Goal: Task Accomplishment & Management: Manage account settings

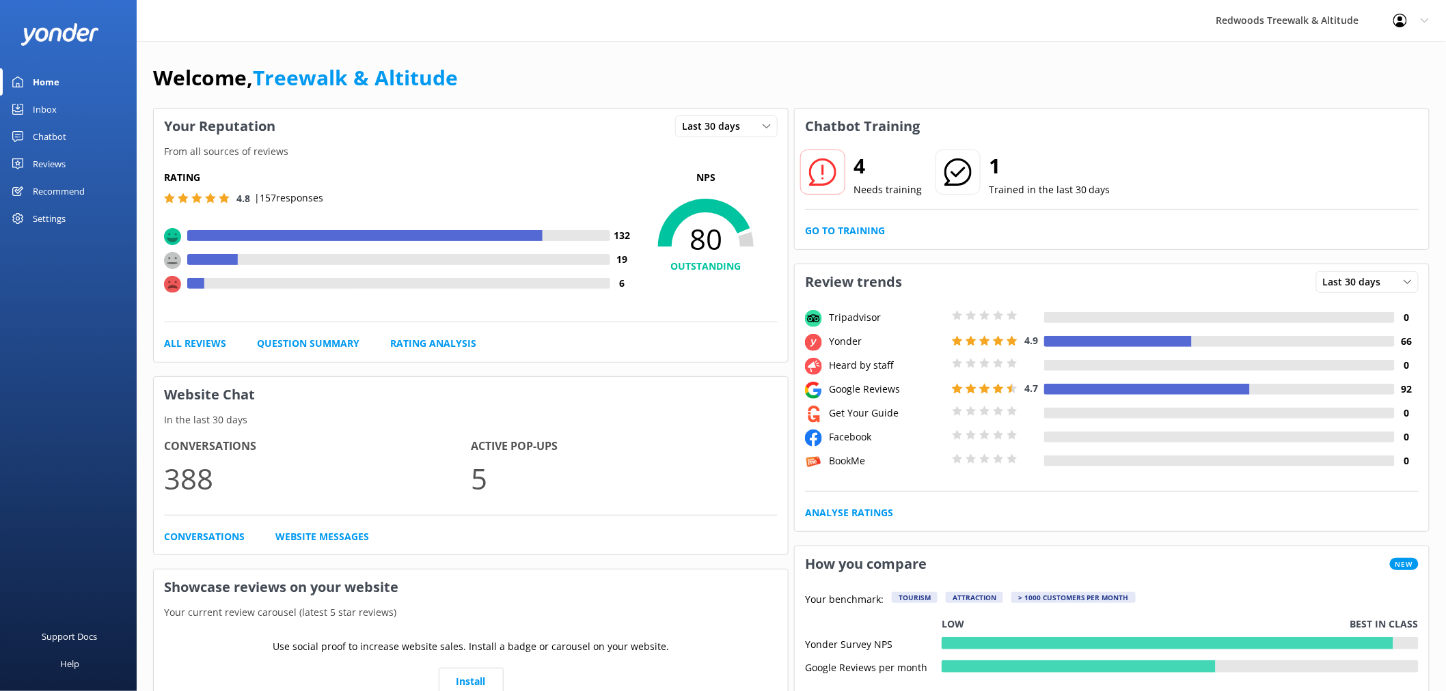
drag, startPoint x: 43, startPoint y: 165, endPoint x: 43, endPoint y: 156, distance: 8.9
click at [43, 165] on div "Reviews" at bounding box center [49, 163] width 33 height 27
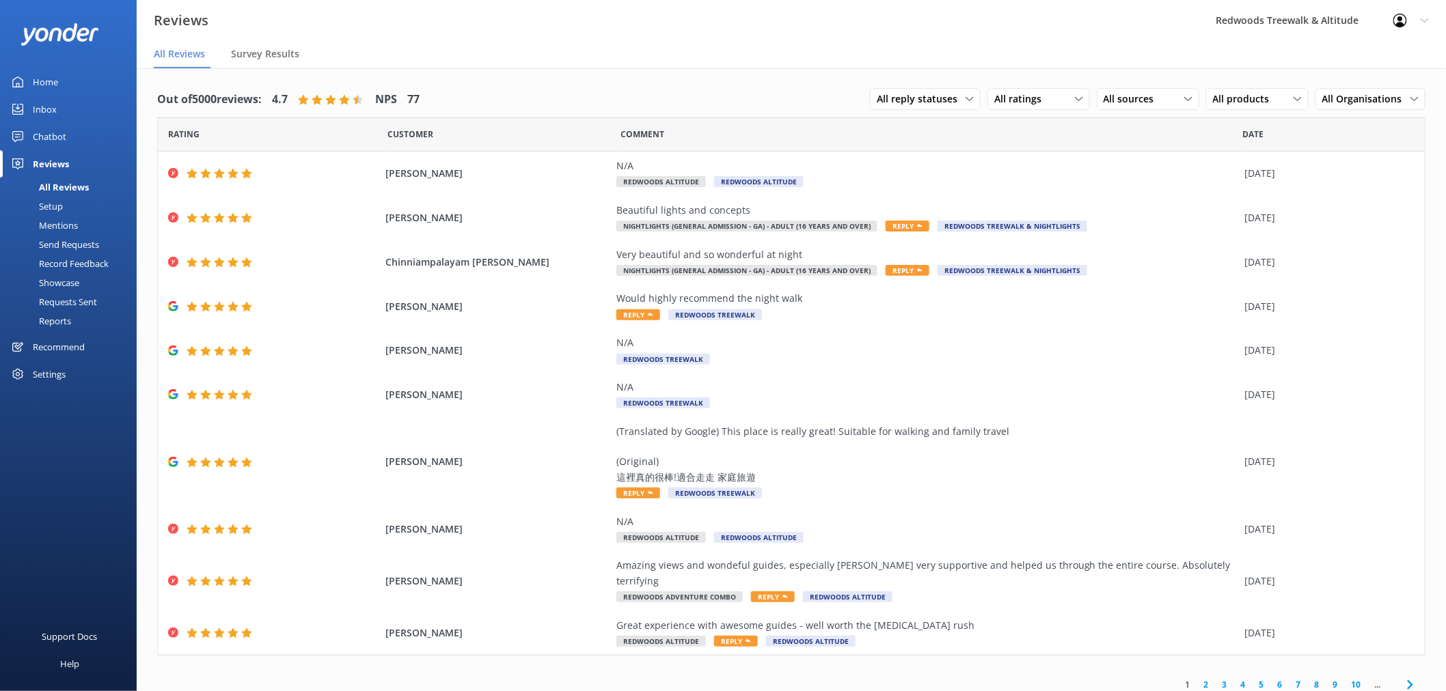
click at [1209, 678] on link "2" at bounding box center [1206, 684] width 18 height 13
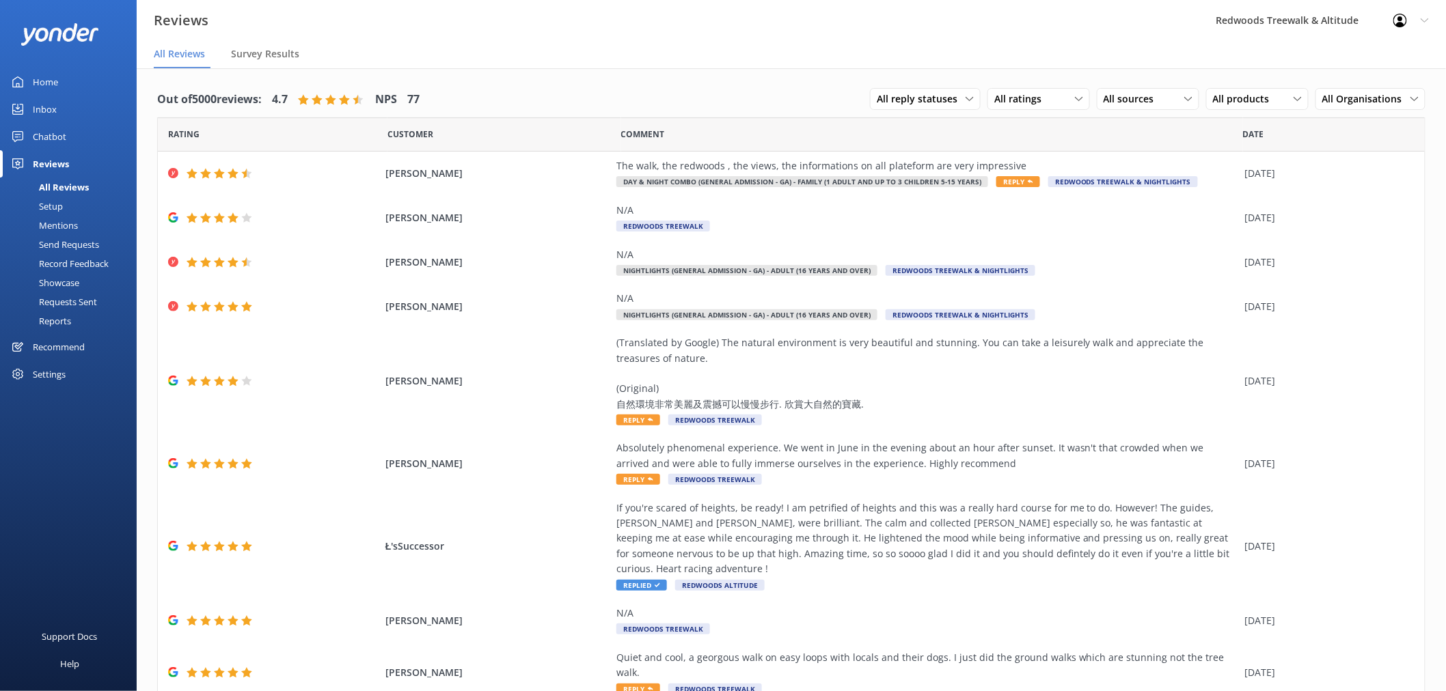
click at [79, 107] on link "Inbox" at bounding box center [68, 109] width 137 height 27
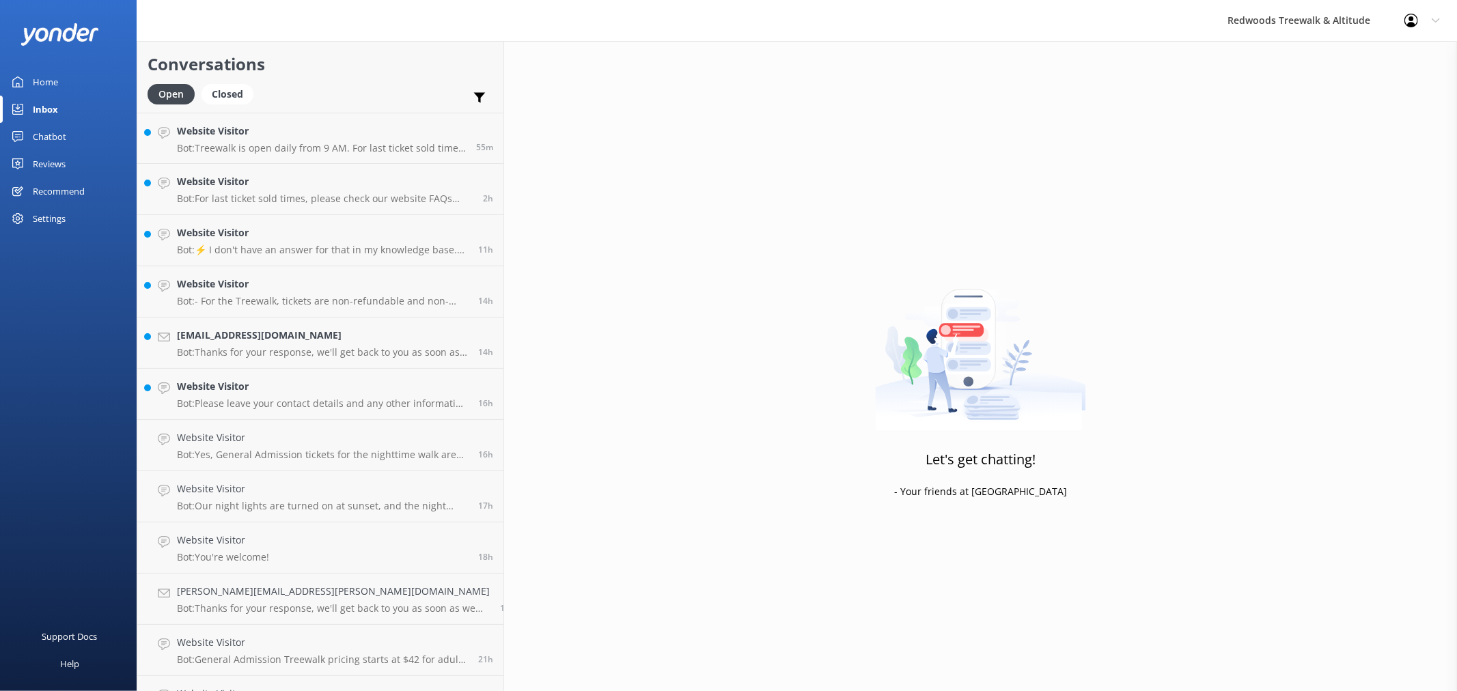
click at [64, 166] on div "Reviews" at bounding box center [49, 163] width 33 height 27
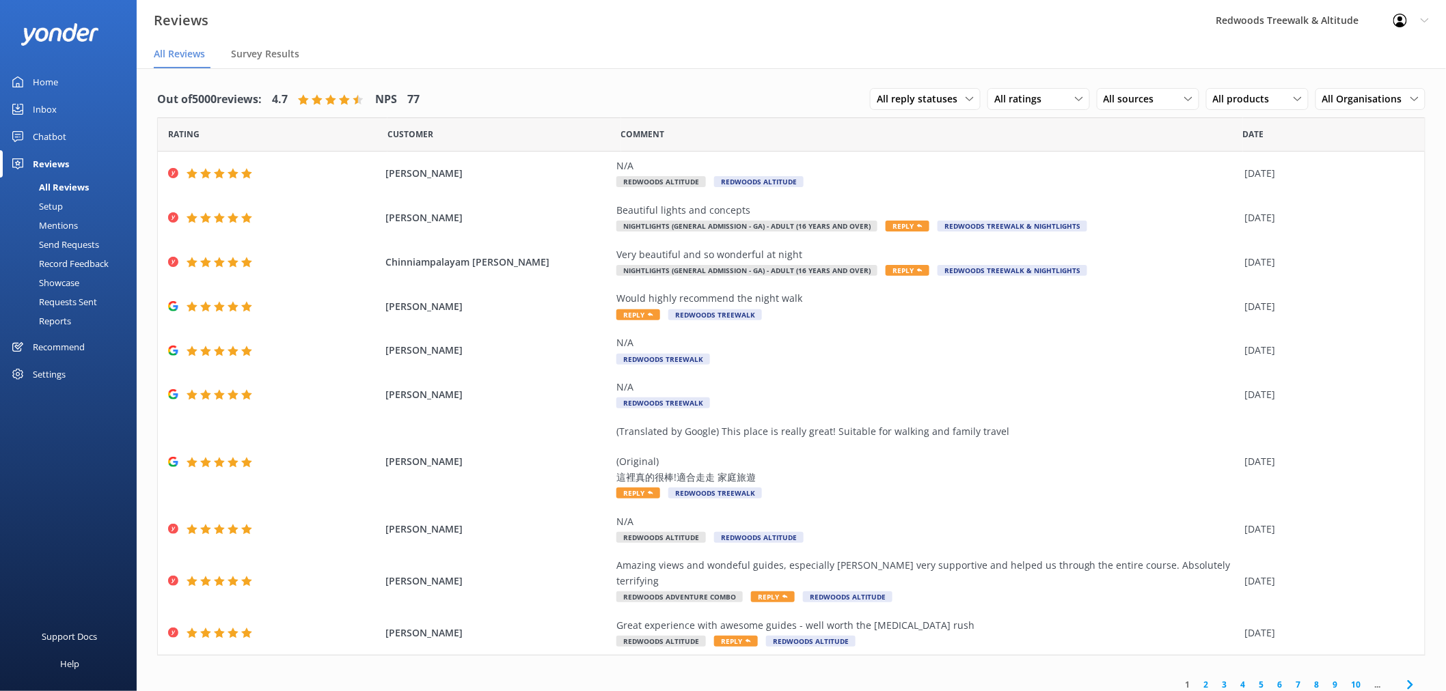
click at [81, 101] on link "Inbox" at bounding box center [68, 109] width 137 height 27
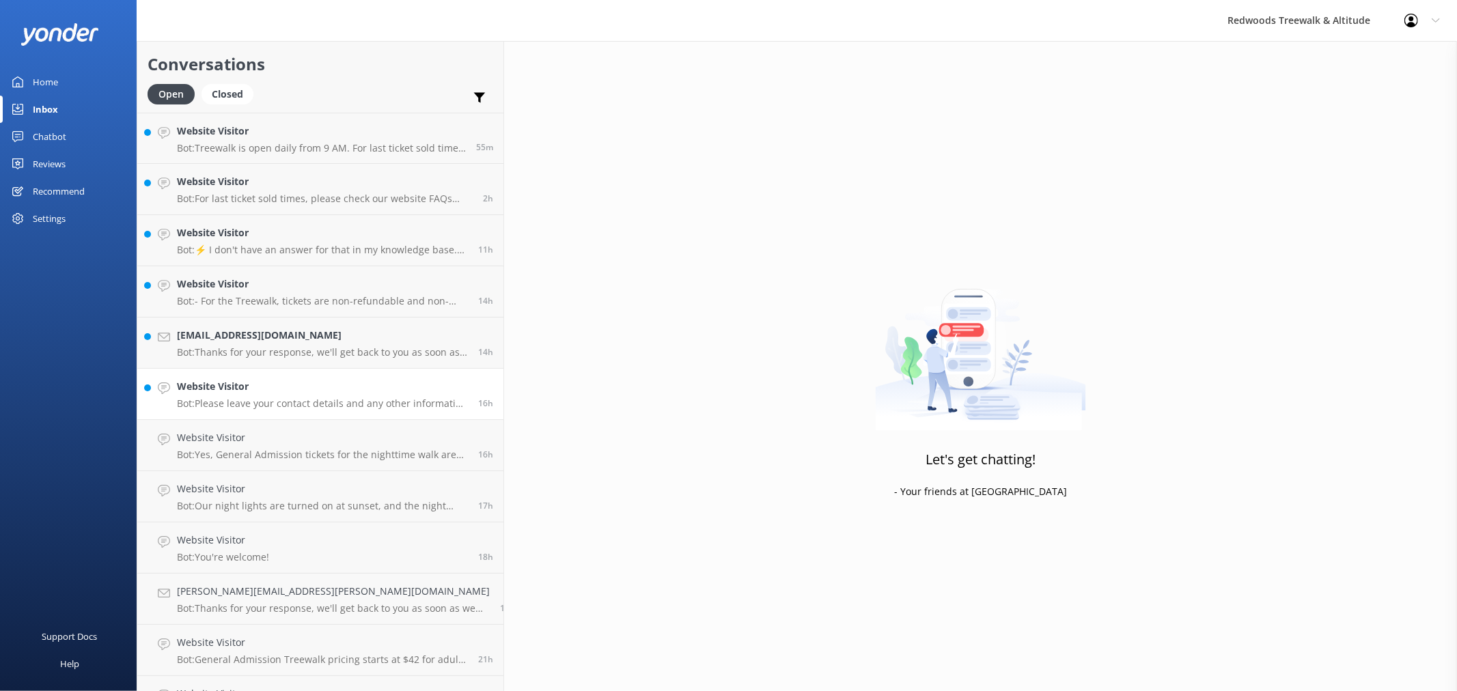
click at [247, 377] on link "Website Visitor Bot: Please leave your contact details and any other informatio…" at bounding box center [320, 394] width 366 height 51
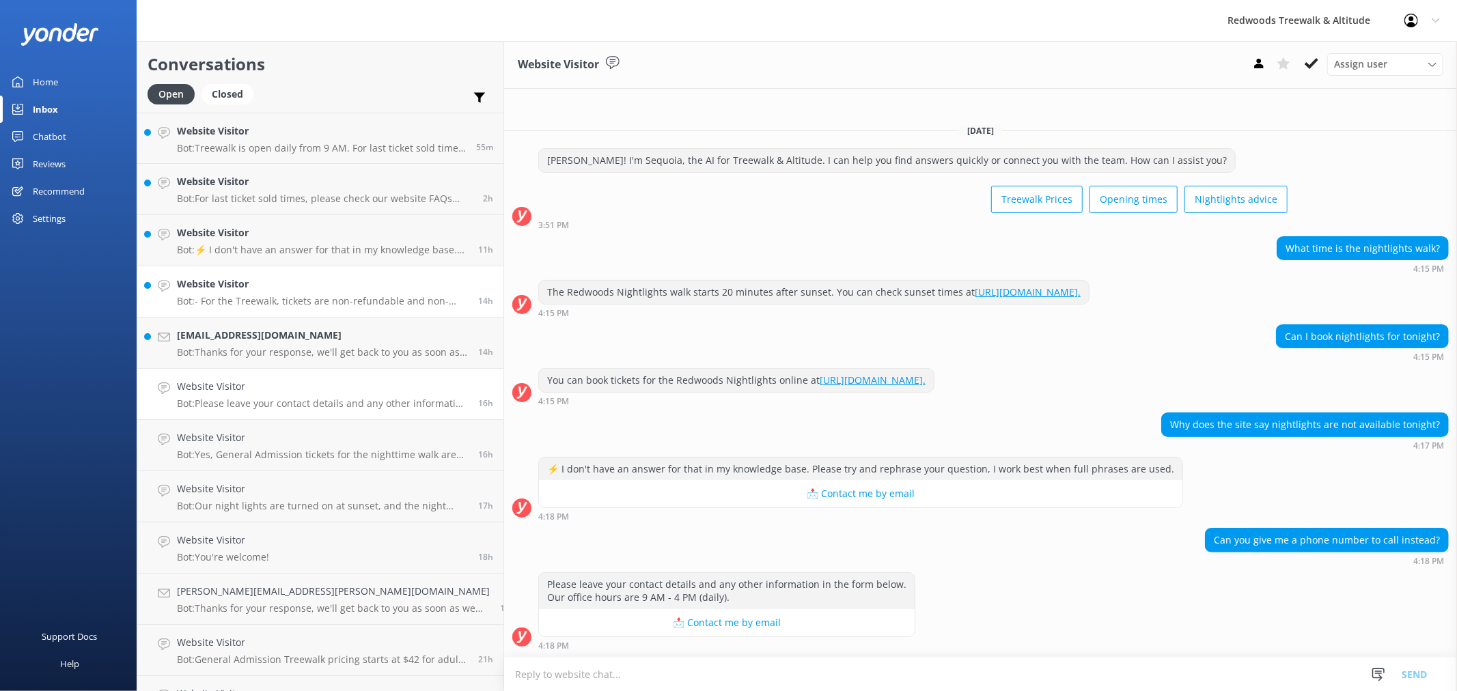
click at [264, 288] on h4 "Website Visitor" at bounding box center [322, 284] width 291 height 15
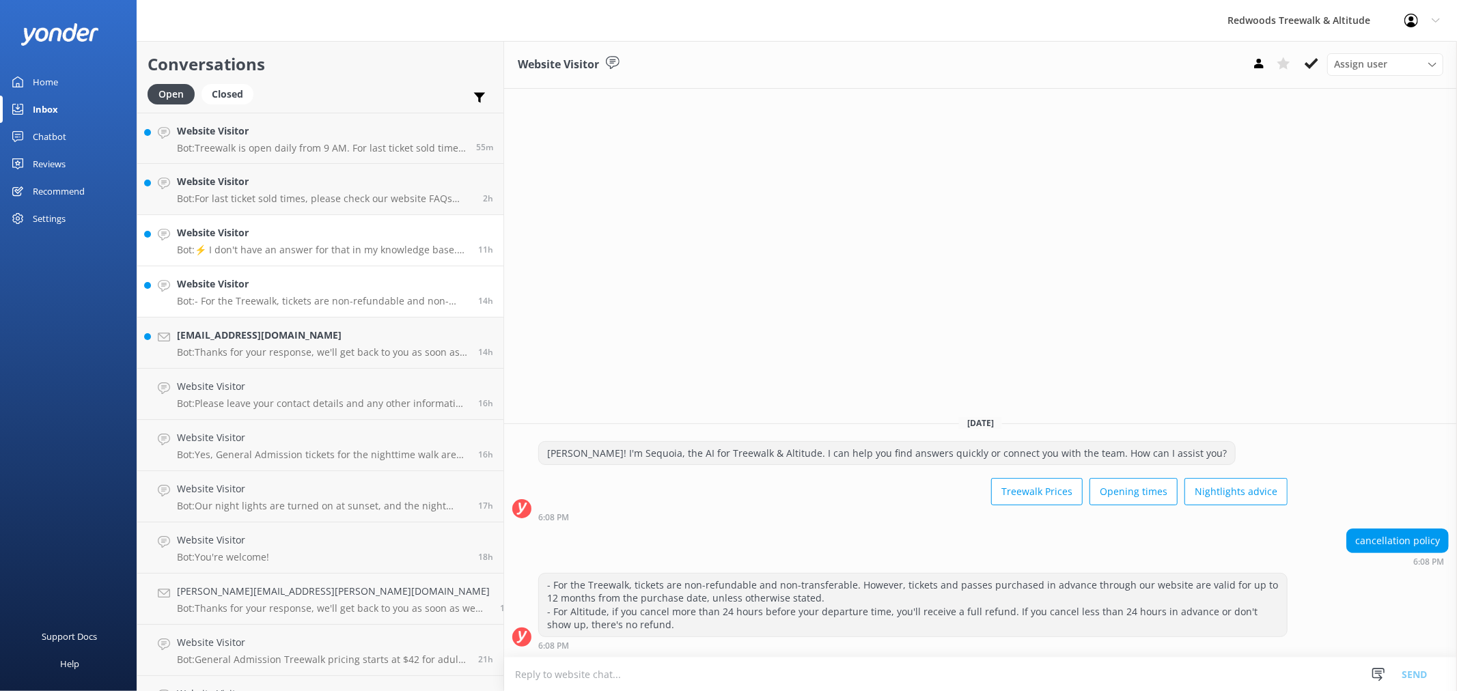
click at [283, 233] on h4 "Website Visitor" at bounding box center [322, 232] width 291 height 15
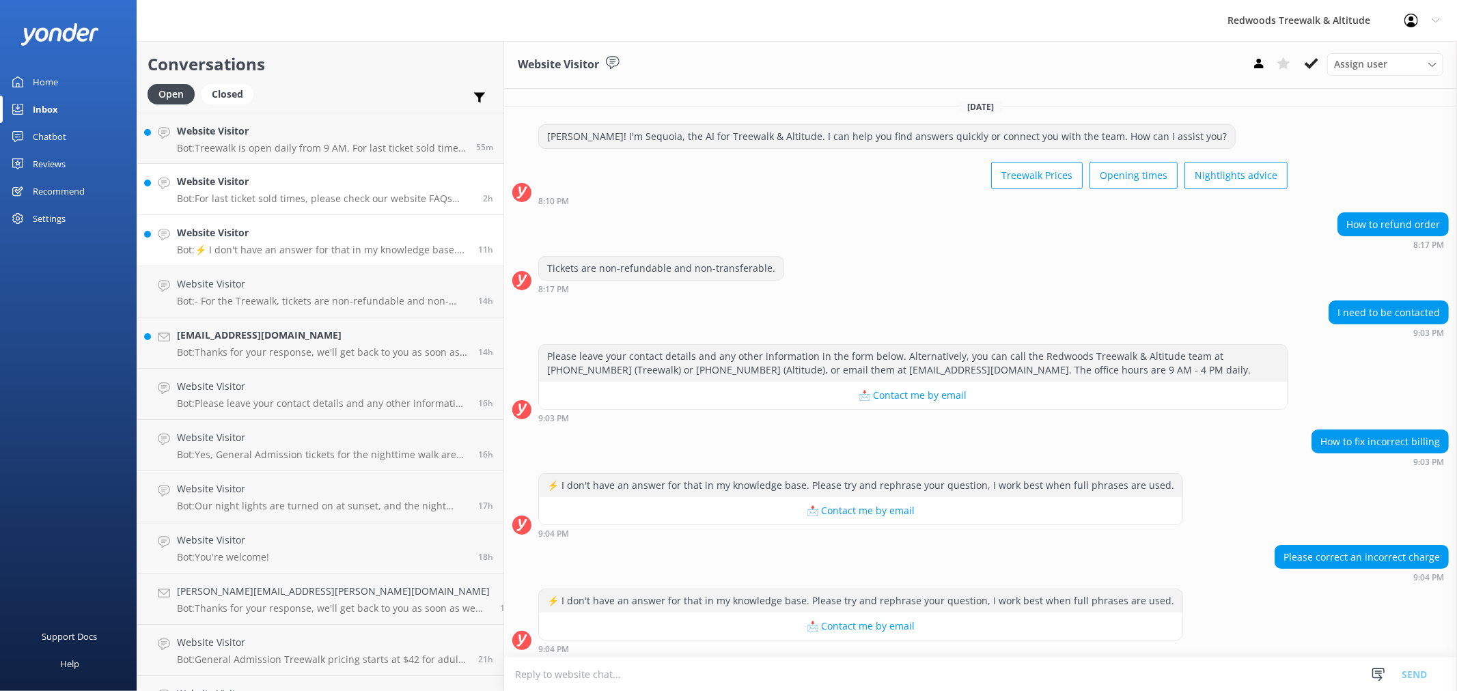
scroll to position [3, 0]
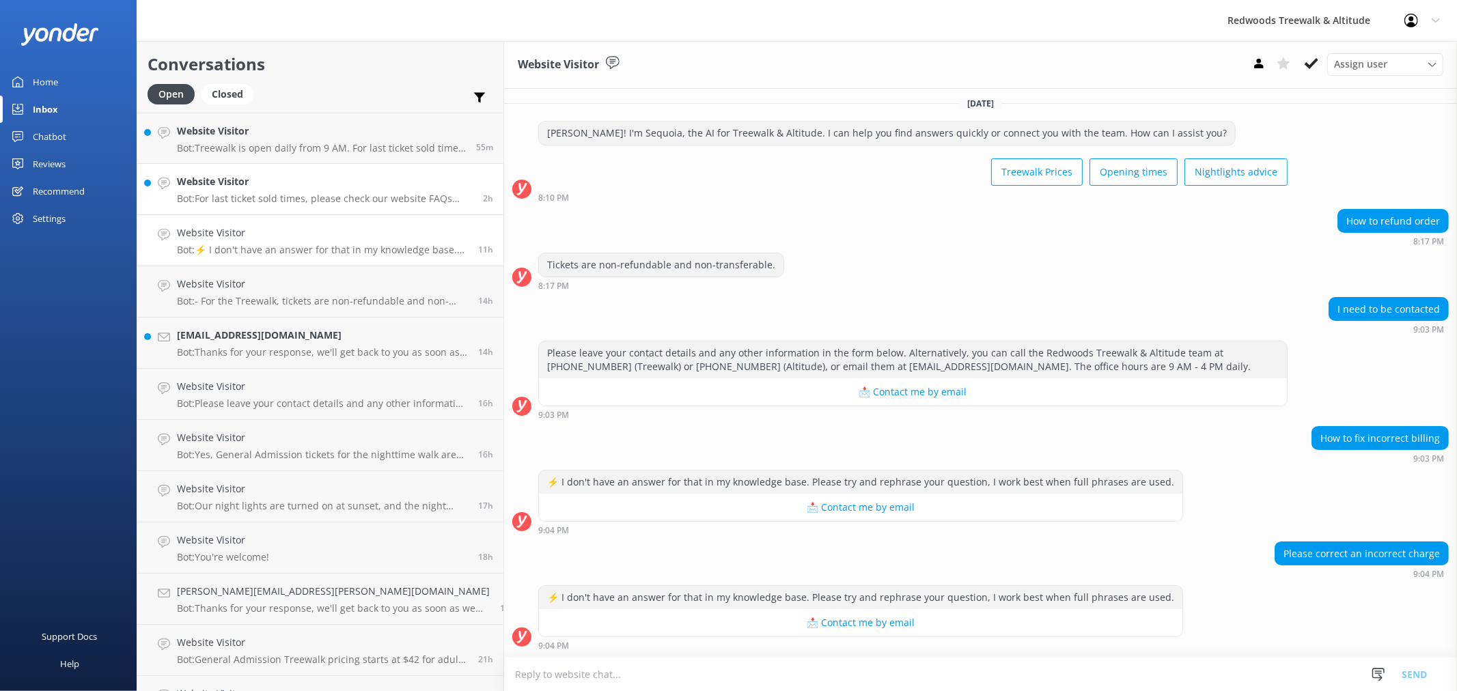
click at [285, 189] on div "Website Visitor Bot: For last ticket sold times, please check our website FAQs …" at bounding box center [325, 189] width 296 height 30
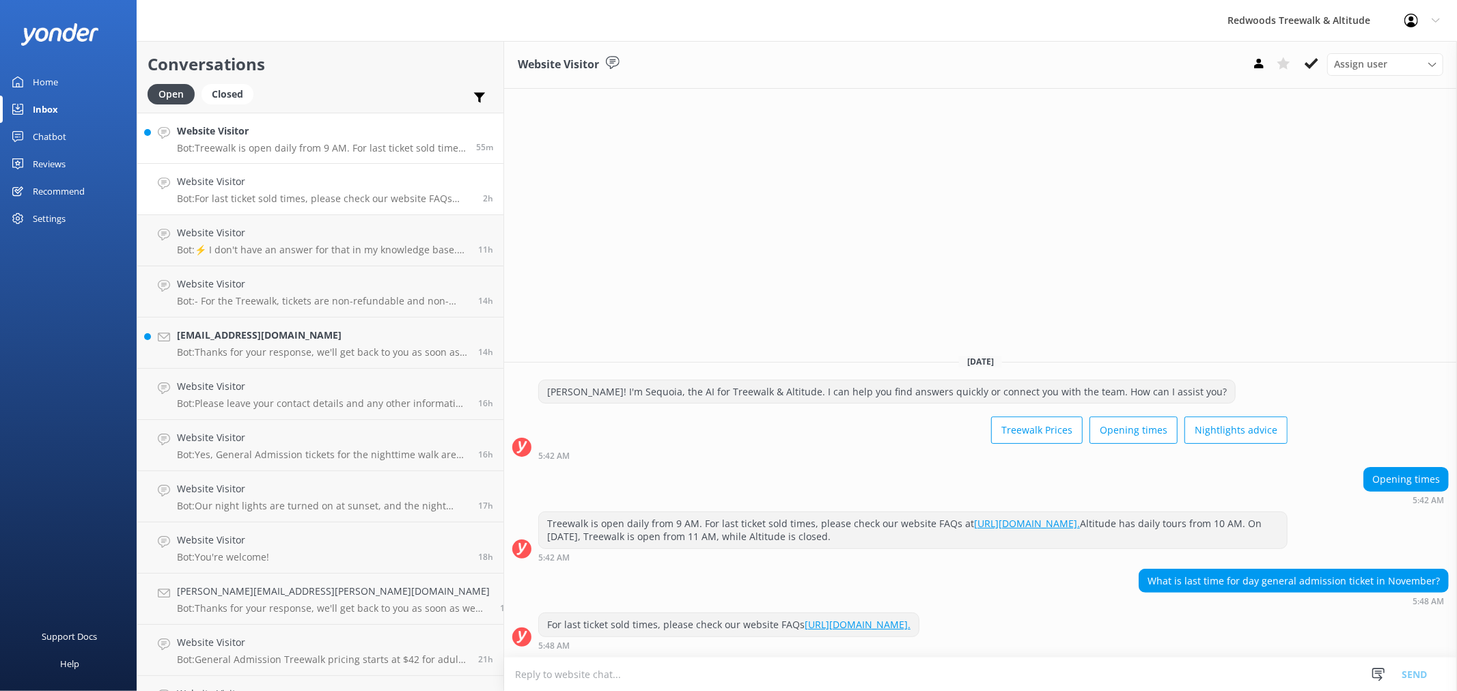
click at [295, 140] on div "Website Visitor Bot: Treewalk is open daily from 9 AM. For last ticket sold tim…" at bounding box center [321, 138] width 289 height 29
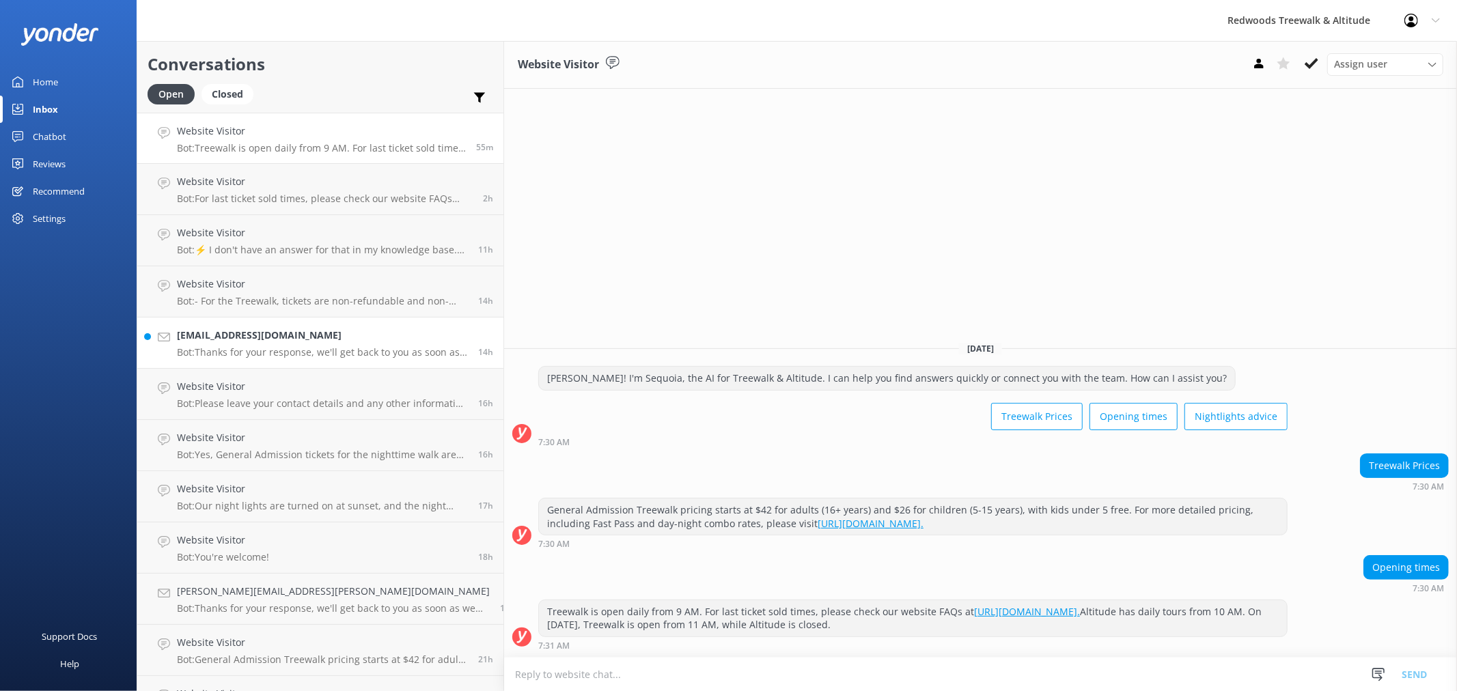
click at [247, 344] on div "[EMAIL_ADDRESS][DOMAIN_NAME] Bot: Thanks for your response, we'll get back to y…" at bounding box center [322, 343] width 291 height 30
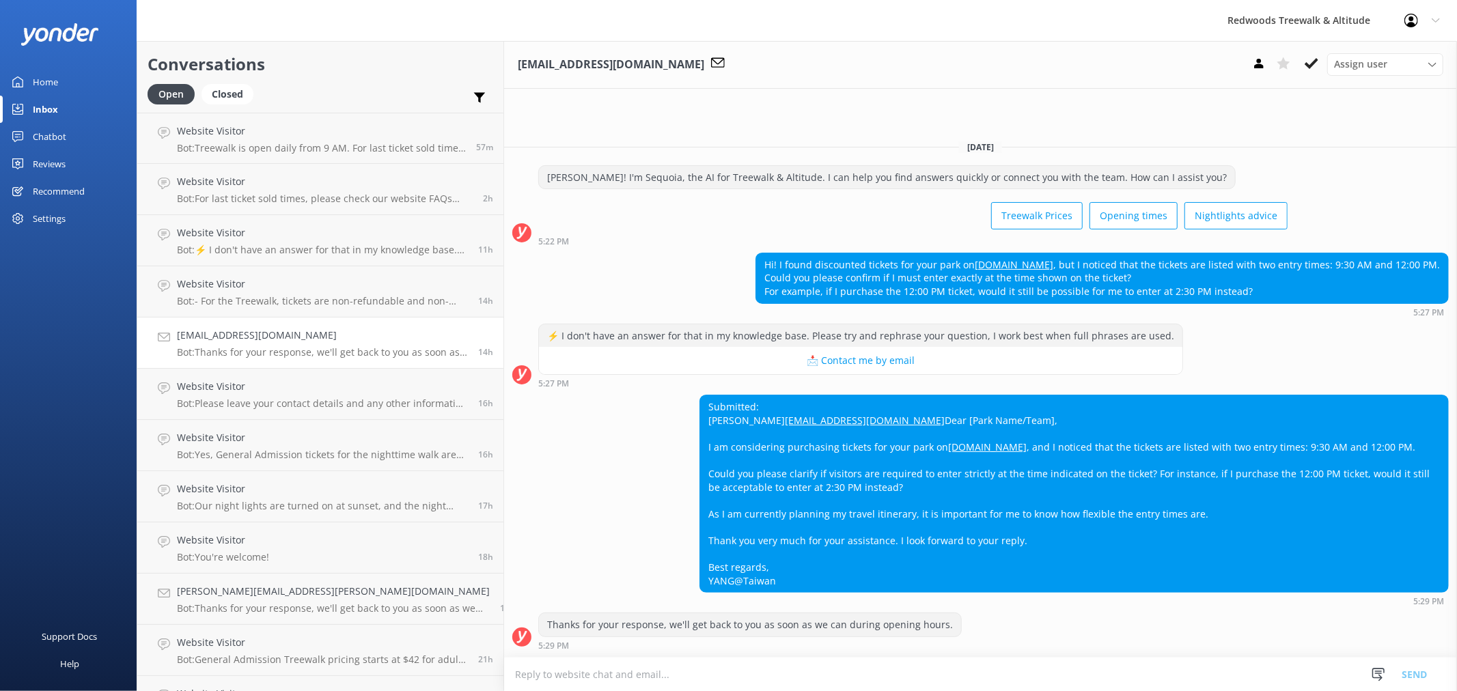
click at [79, 77] on link "Home" at bounding box center [68, 81] width 137 height 27
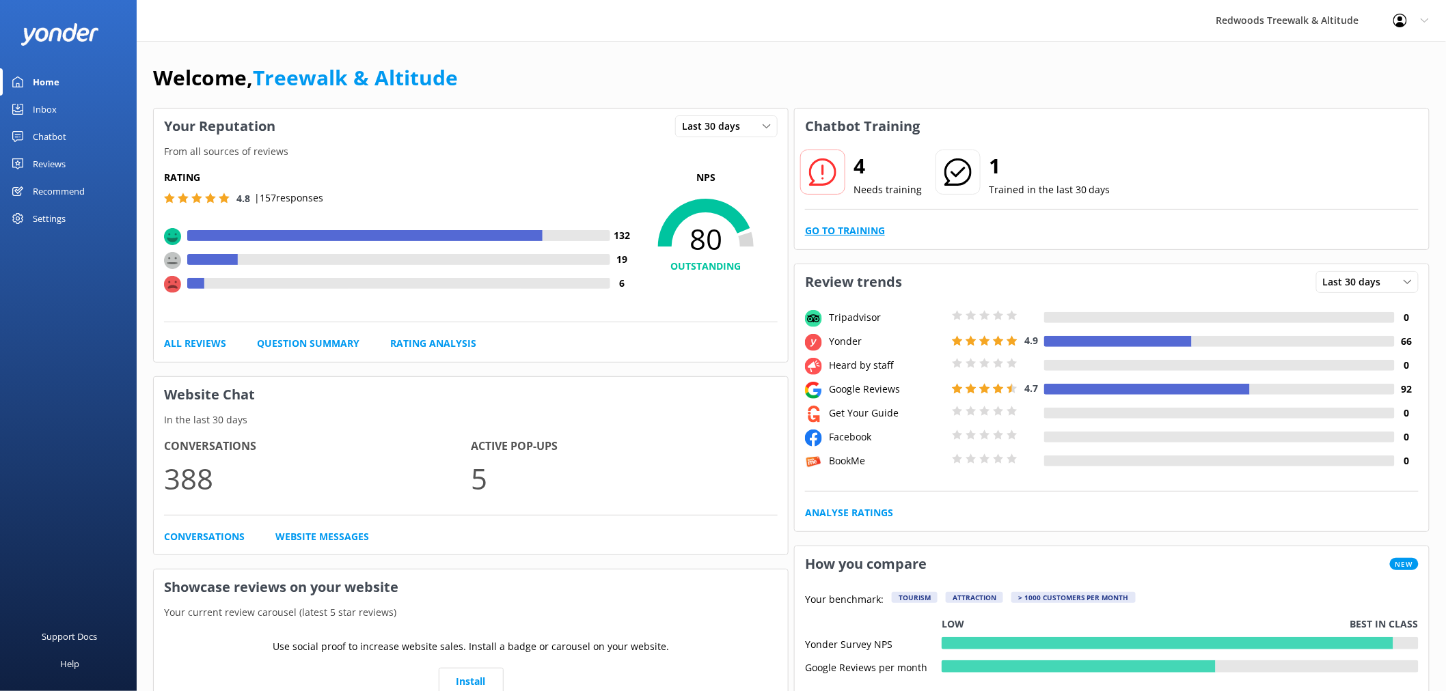
click at [851, 232] on link "Go to Training" at bounding box center [845, 230] width 80 height 15
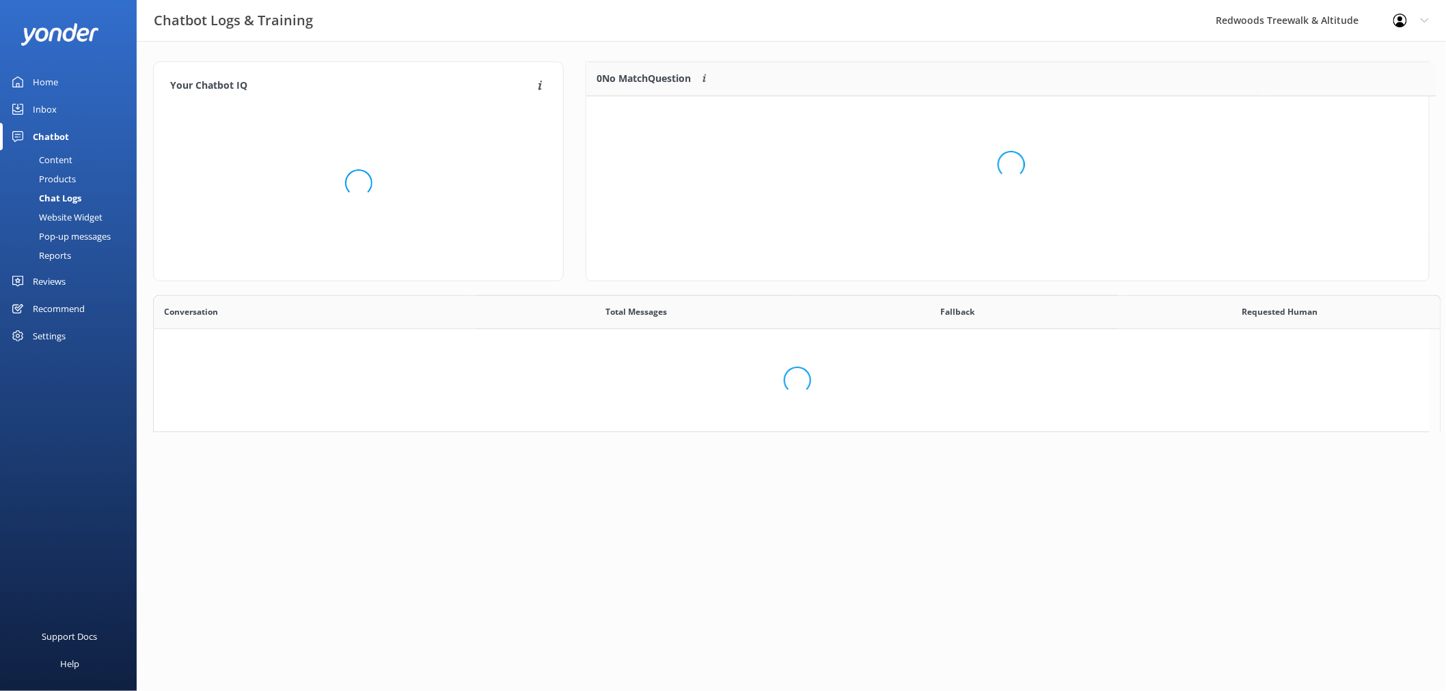
scroll to position [12, 12]
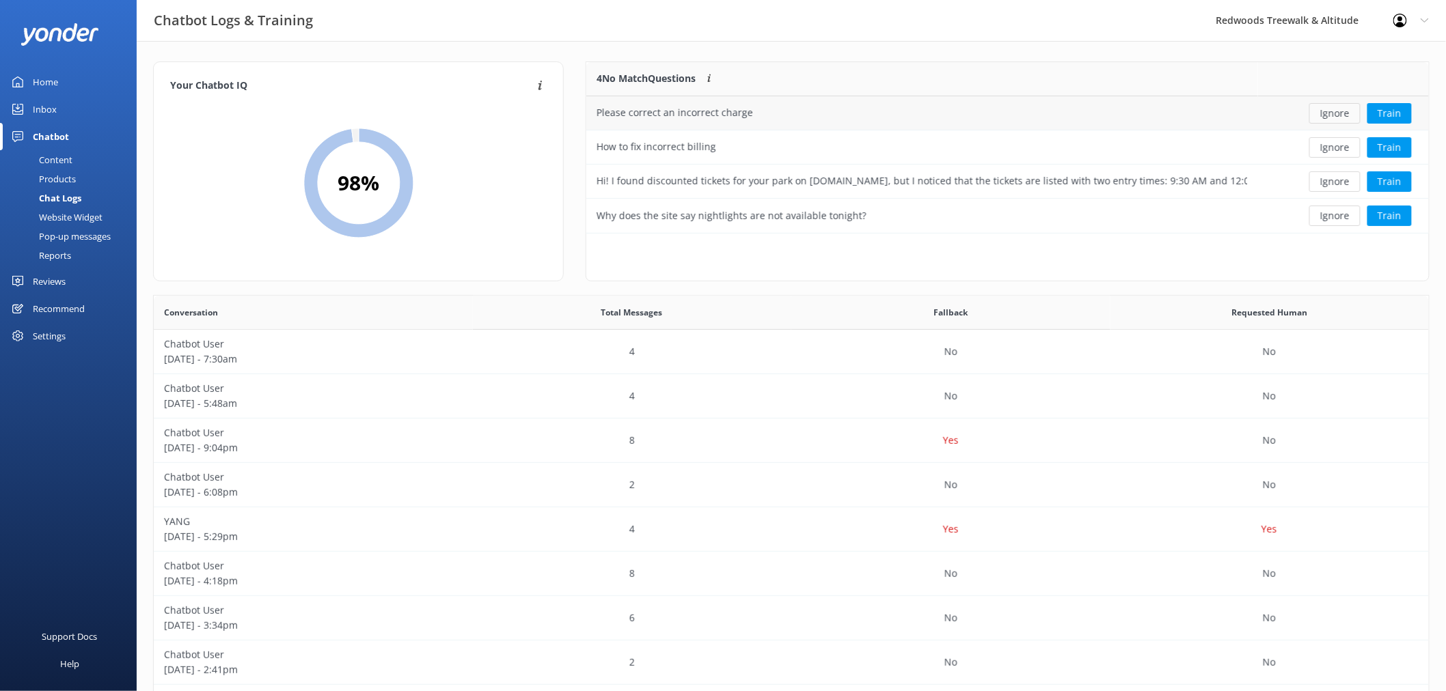
click at [1331, 111] on button "Ignore" at bounding box center [1334, 113] width 51 height 20
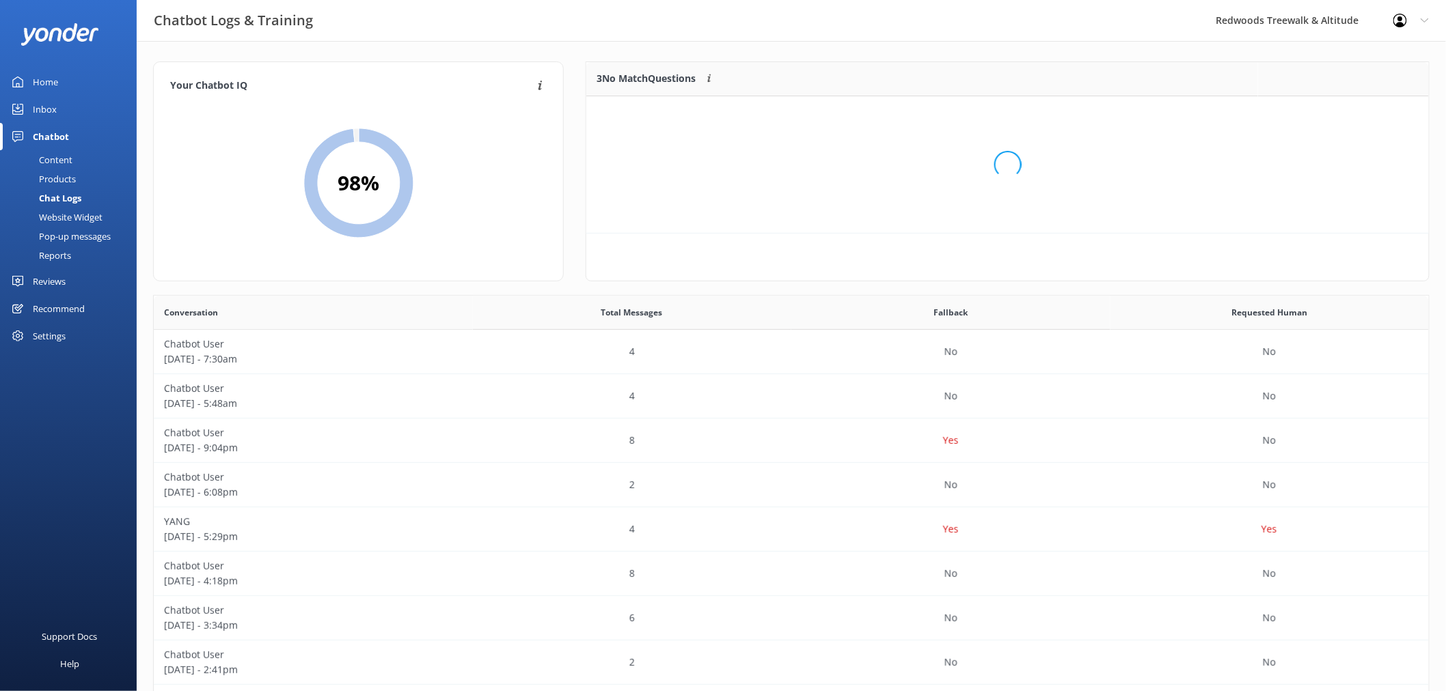
click at [1331, 111] on div "Loading.." at bounding box center [1007, 164] width 815 height 691
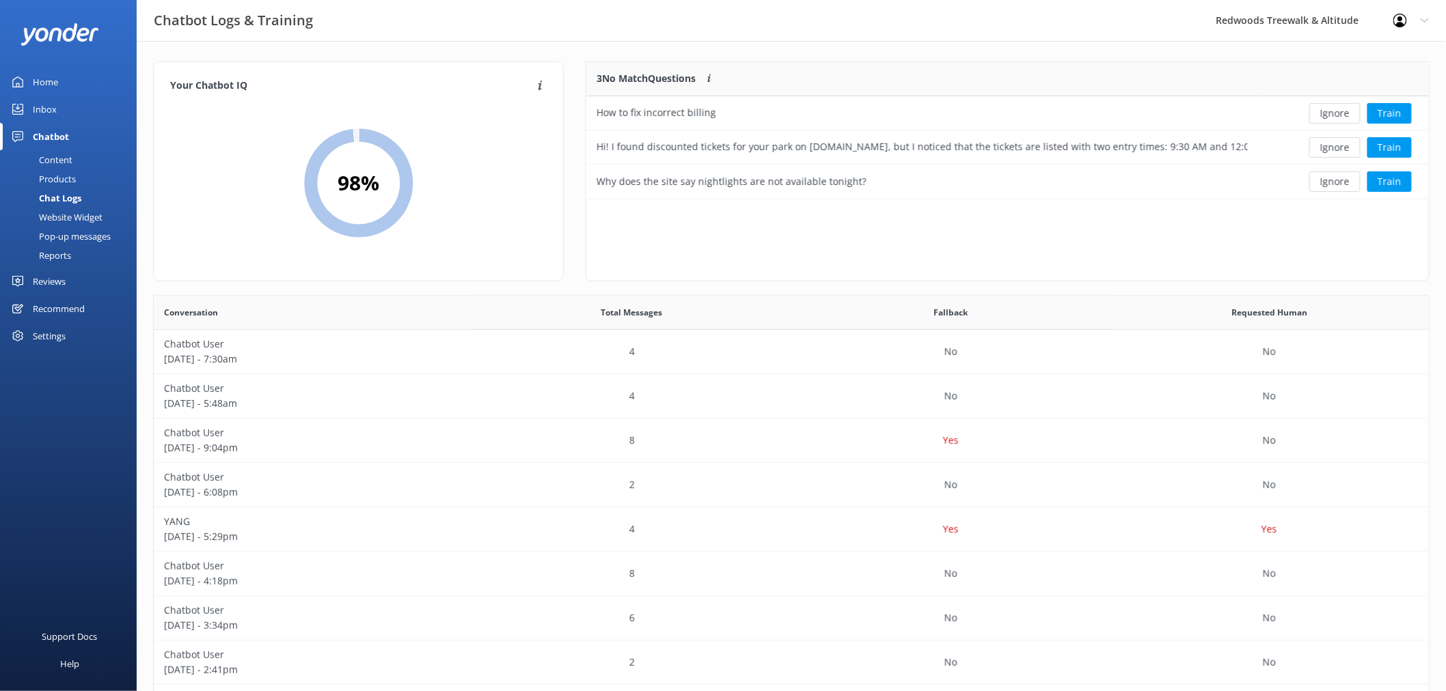
scroll to position [126, 830]
click at [1331, 111] on button "Ignore" at bounding box center [1334, 113] width 51 height 20
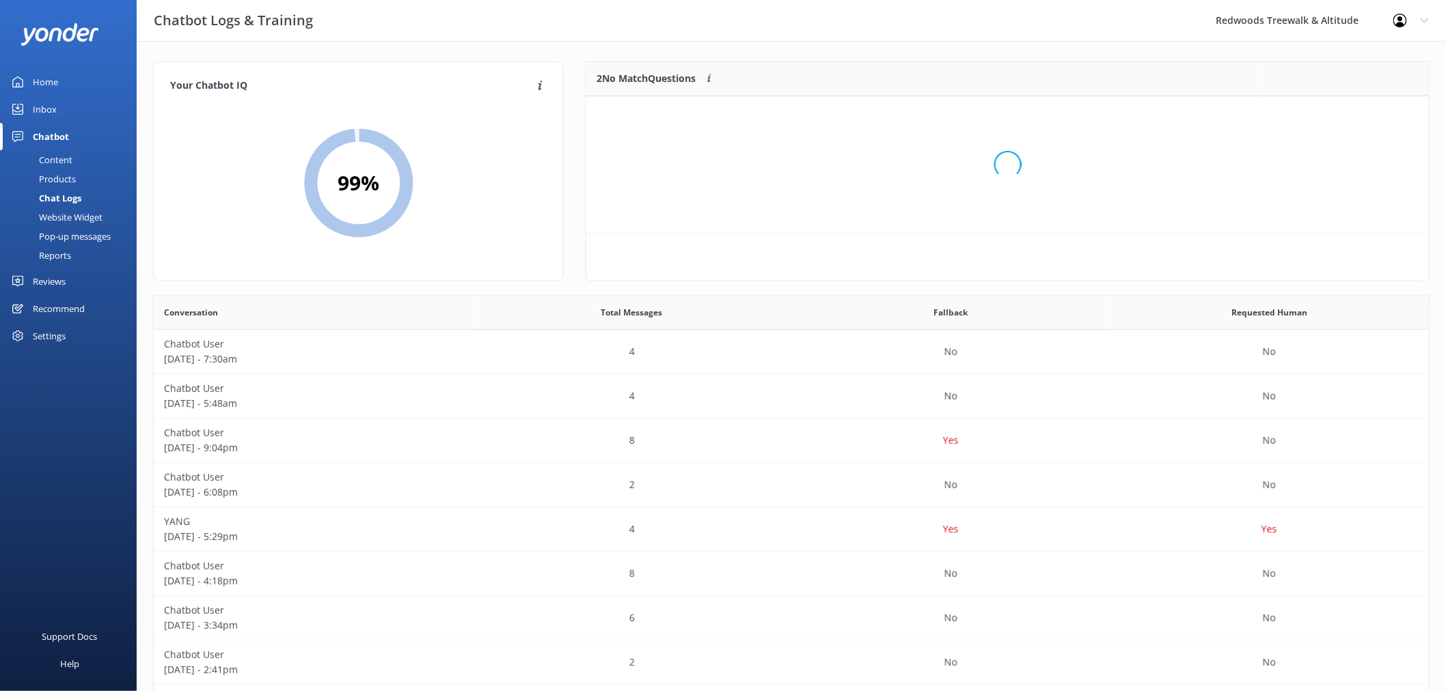
scroll to position [92, 830]
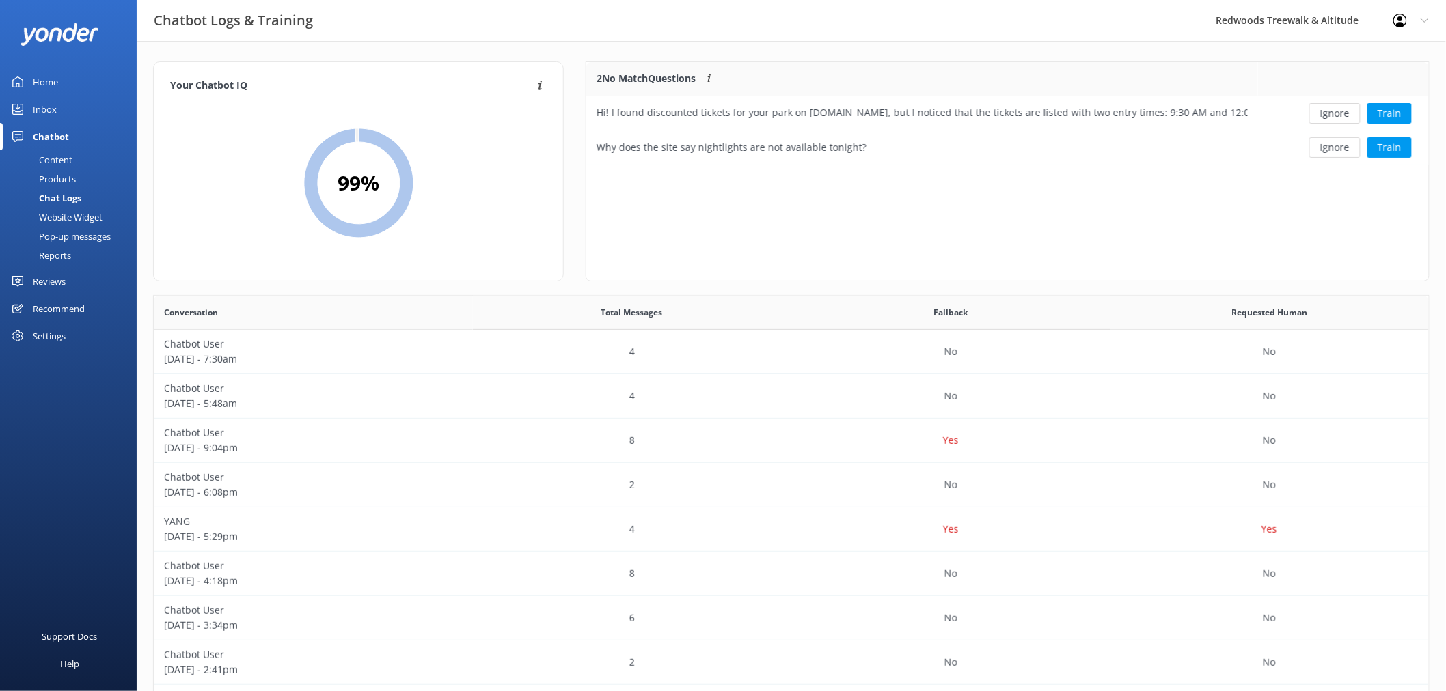
click at [1331, 111] on button "Ignore" at bounding box center [1334, 113] width 51 height 20
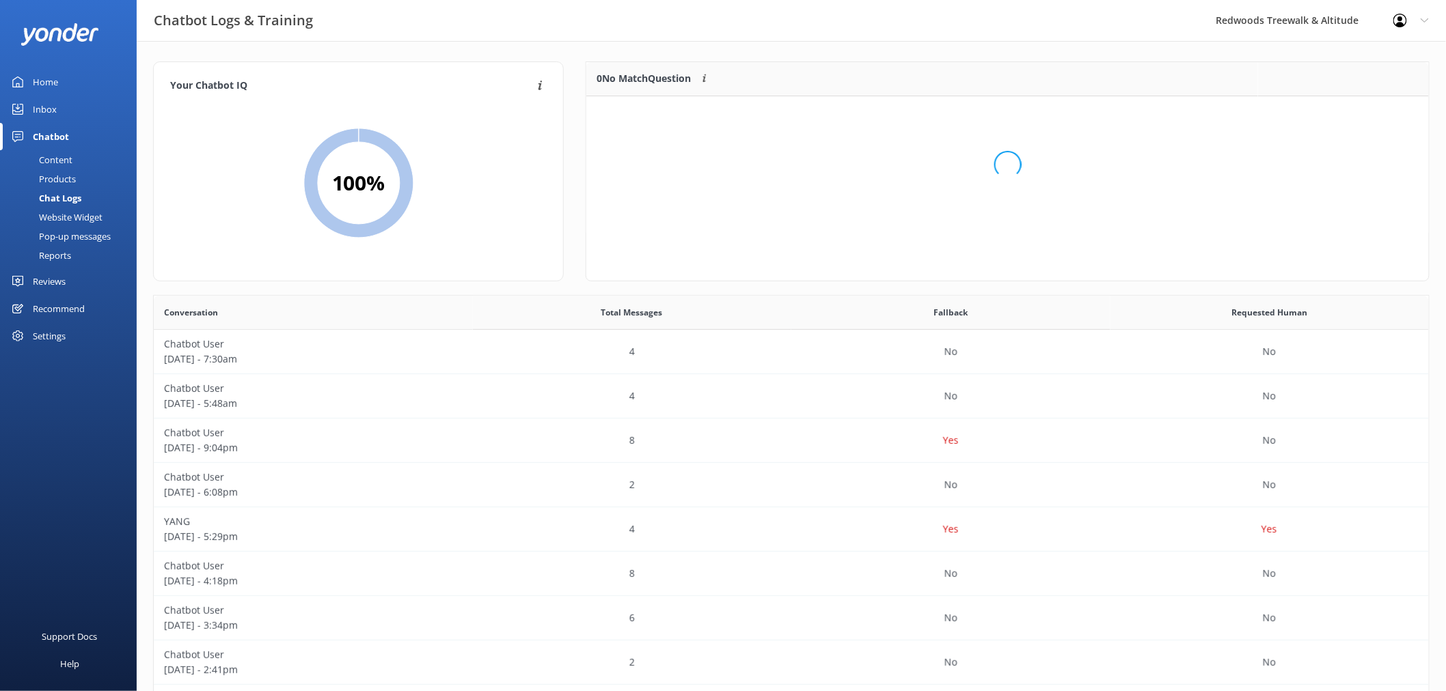
scroll to position [159, 830]
click at [58, 85] on link "Home" at bounding box center [68, 81] width 137 height 27
